Goal: Information Seeking & Learning: Check status

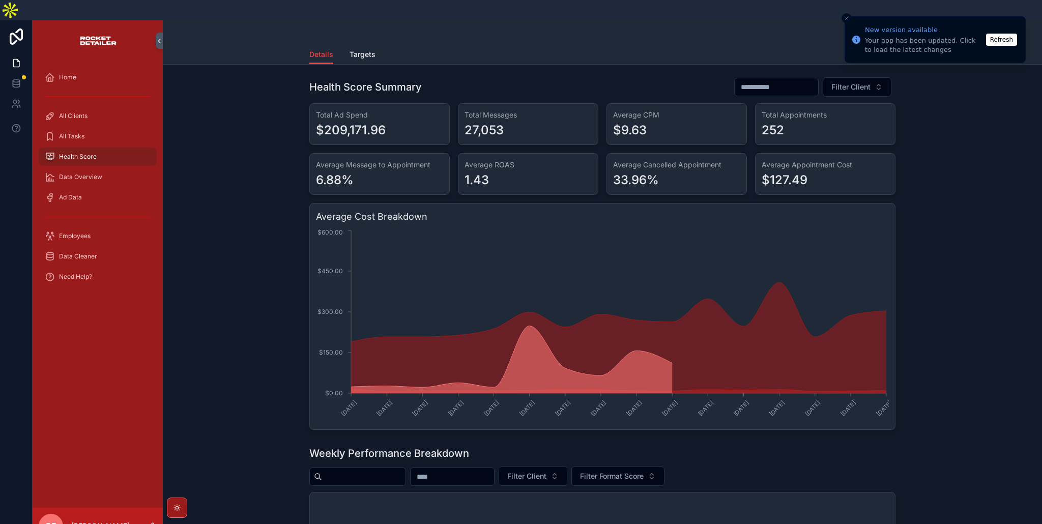
scroll to position [4812, 0]
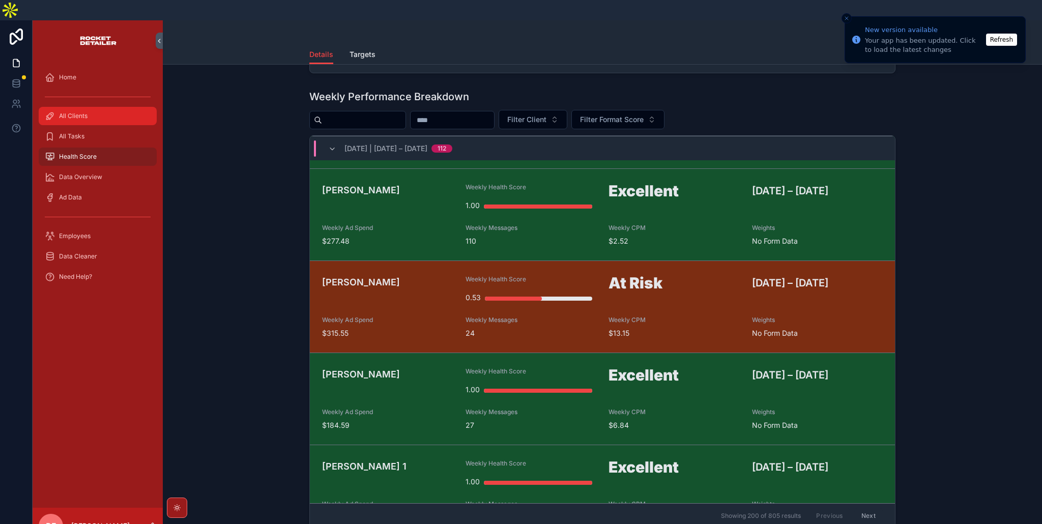
click at [97, 108] on div "All Clients" at bounding box center [98, 116] width 106 height 16
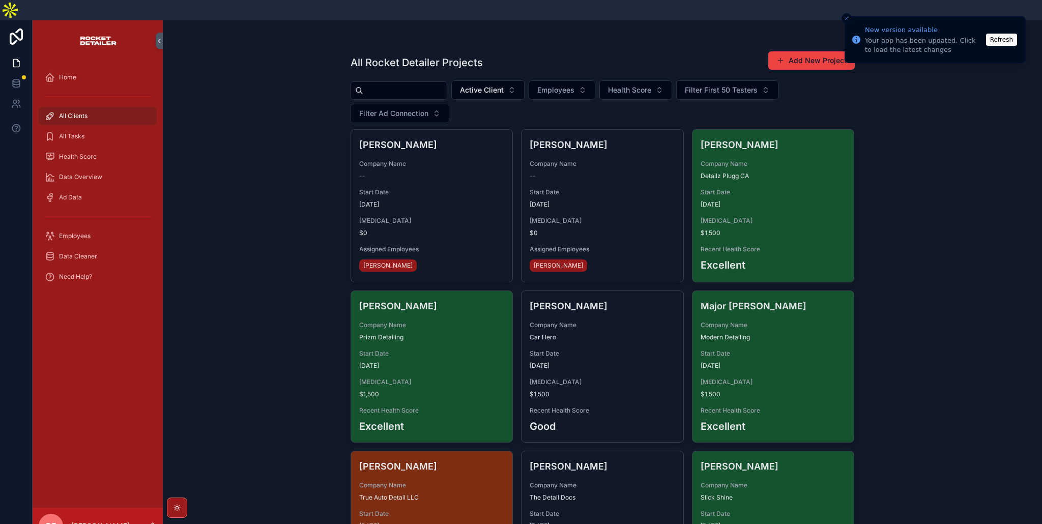
click at [393, 83] on input "scrollable content" at bounding box center [404, 90] width 83 height 14
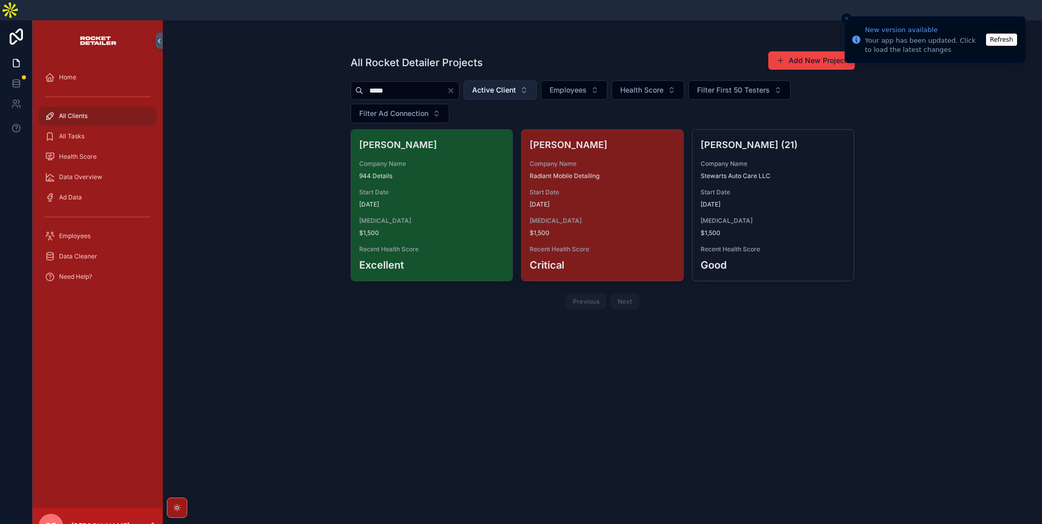
type input "****"
click at [518, 80] on button "Active Client" at bounding box center [499, 89] width 73 height 19
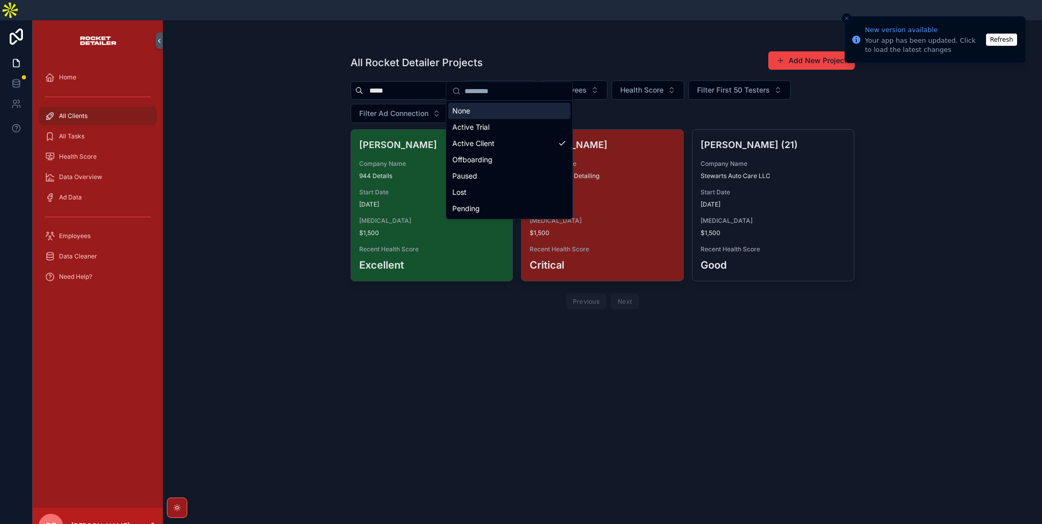
click at [299, 91] on div "All Rocket Detailer Projects Add New Project **** Active Client Employees Healt…" at bounding box center [602, 282] width 879 height 524
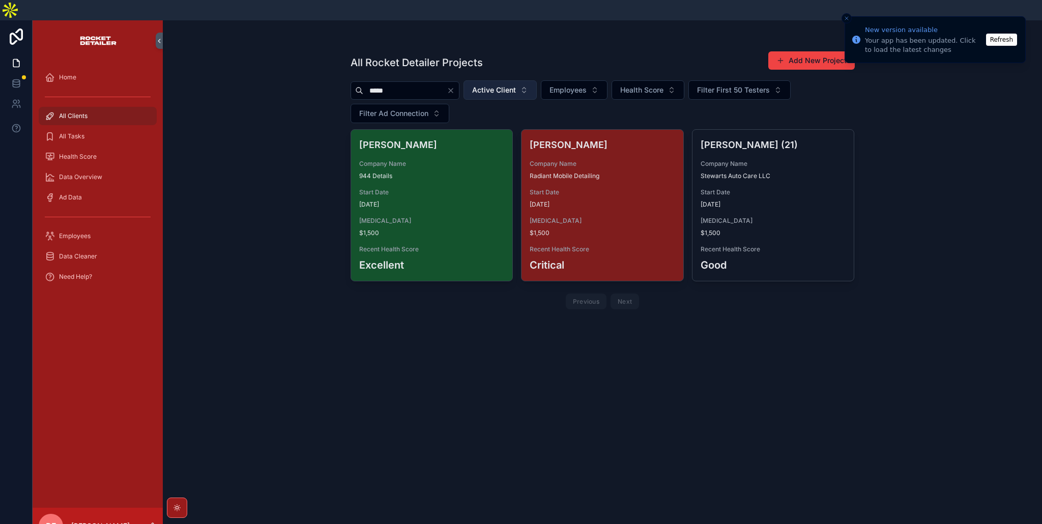
click at [455, 86] on icon "Clear" at bounding box center [451, 90] width 8 height 8
click at [396, 83] on input "scrollable content" at bounding box center [404, 90] width 83 height 14
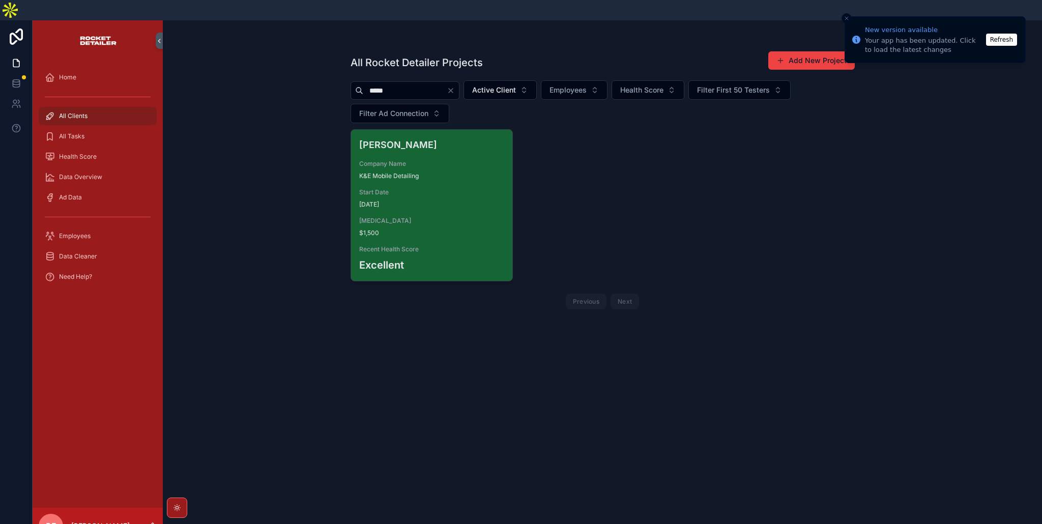
type input "*****"
click at [355, 188] on div "[PERSON_NAME] Company Name K&E Mobile Detailing Start Date [DATE] [MEDICAL_DATA…" at bounding box center [432, 205] width 162 height 151
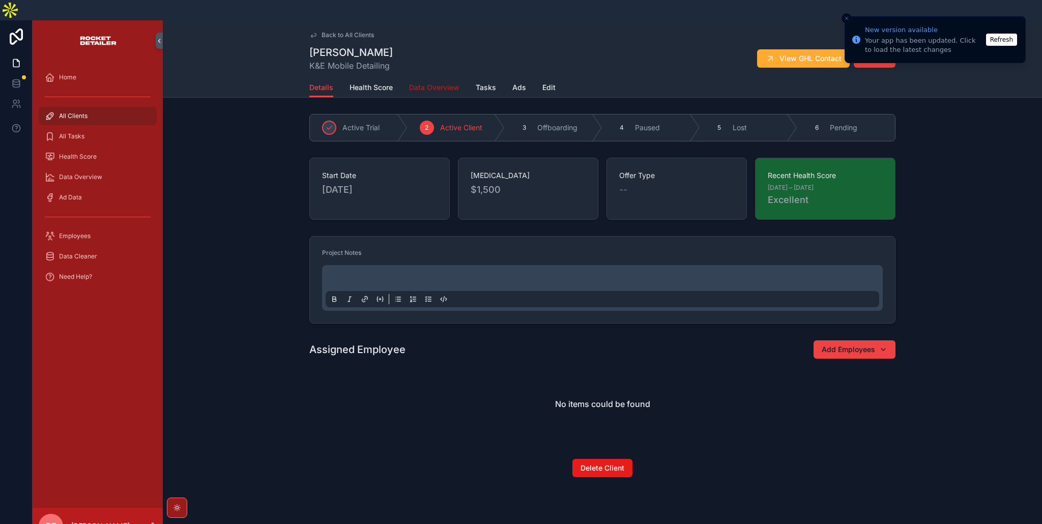
click at [431, 82] on span "Data Overview" at bounding box center [434, 87] width 50 height 10
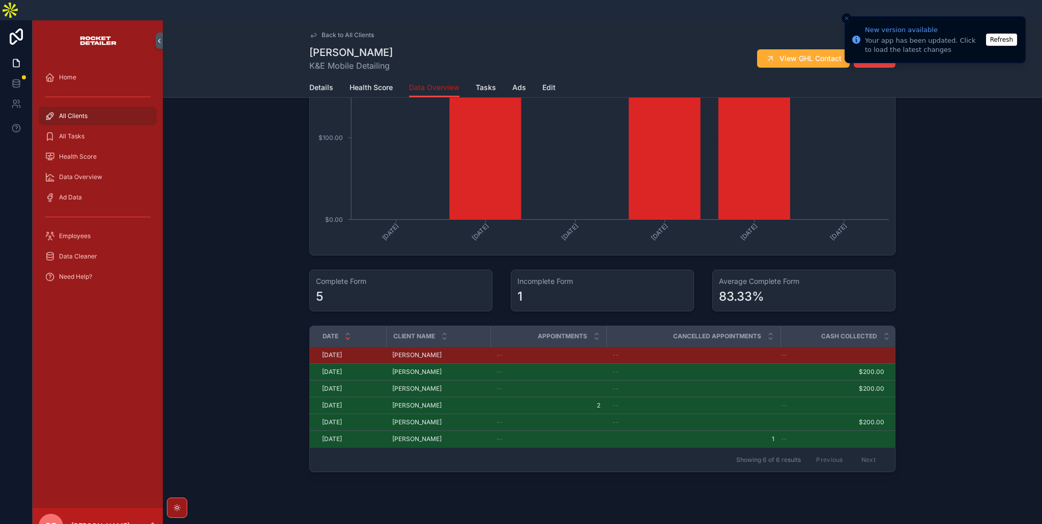
scroll to position [447, 0]
click at [845, 19] on line "Close toast" at bounding box center [846, 18] width 3 height 3
click at [847, 18] on icon "Close toast" at bounding box center [846, 18] width 6 height 6
click at [846, 17] on icon "Close toast" at bounding box center [846, 18] width 6 height 6
click at [997, 39] on button "Refresh" at bounding box center [1001, 40] width 31 height 12
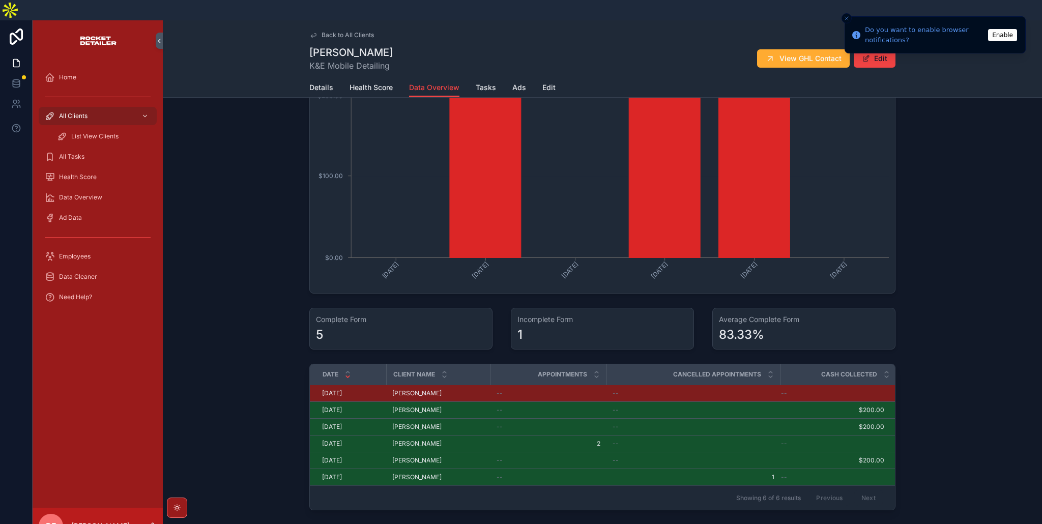
scroll to position [447, 0]
